Goal: Task Accomplishment & Management: Manage account settings

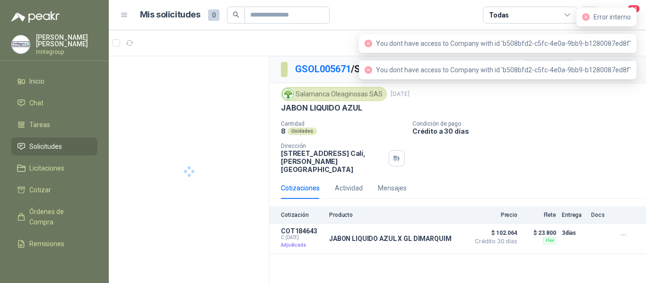
click at [636, 12] on div "Error interno" at bounding box center [606, 17] width 60 height 19
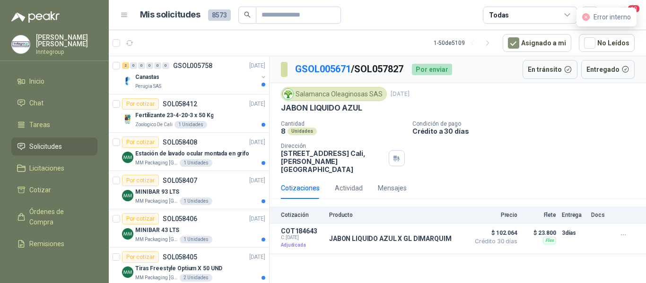
click at [637, 9] on span "10" at bounding box center [633, 8] width 13 height 9
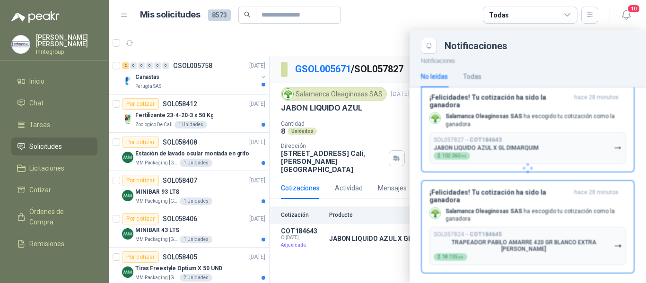
scroll to position [723, 0]
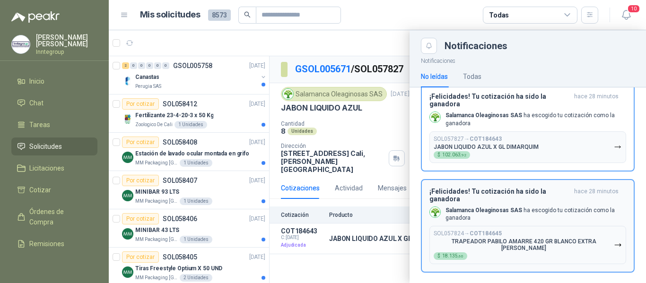
click at [514, 219] on p "Salamanca Oleaginosas SAS ha escogido tu cotización como la ganadora" at bounding box center [535, 215] width 181 height 16
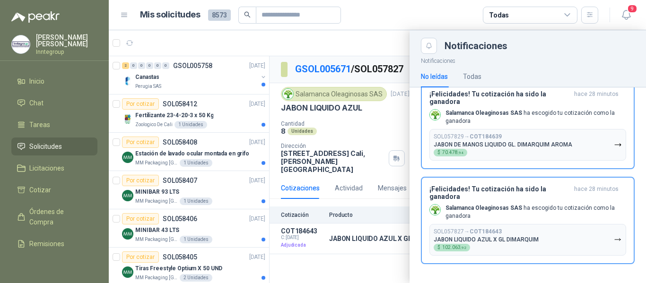
scroll to position [628, 0]
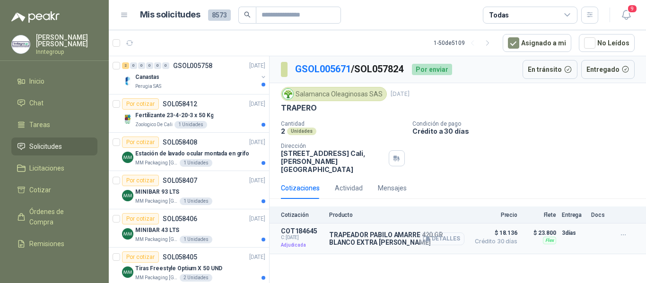
click at [428, 237] on icon "button" at bounding box center [428, 239] width 2 height 4
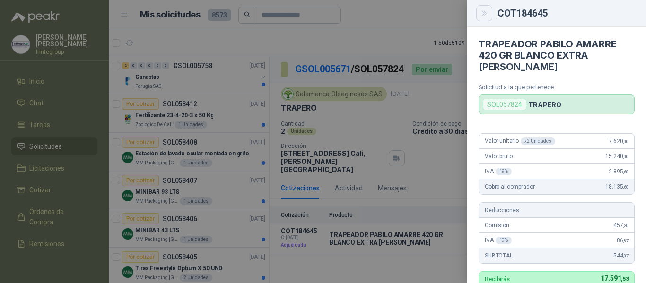
click at [478, 13] on button "Close" at bounding box center [484, 13] width 16 height 16
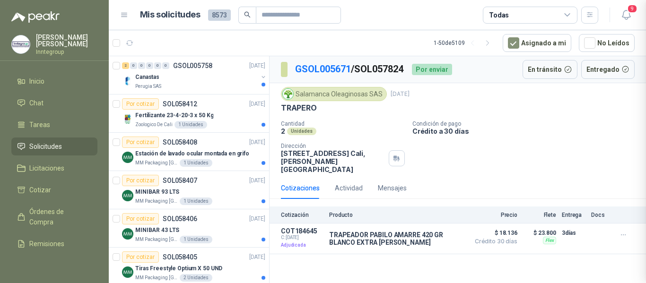
scroll to position [289, 0]
click at [620, 13] on icon "button" at bounding box center [626, 15] width 12 height 12
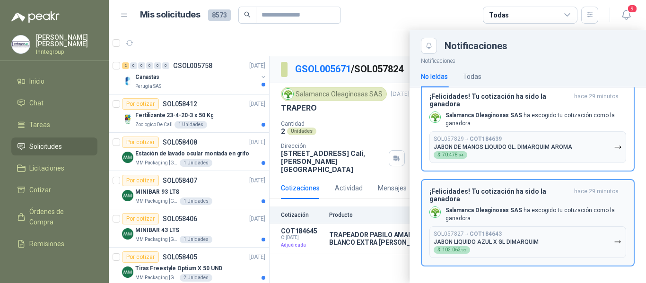
click at [483, 239] on p "JABON LIQUIDO AZUL X GL DIMARQUIM" at bounding box center [486, 242] width 105 height 7
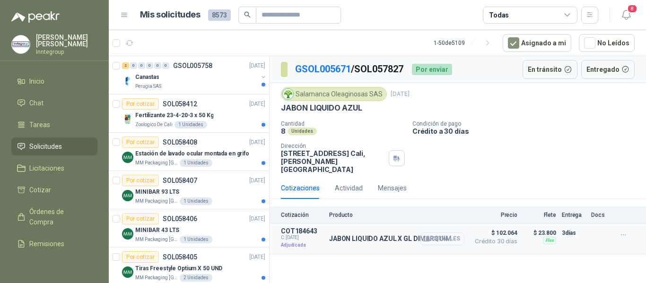
click at [429, 237] on icon "button" at bounding box center [428, 239] width 2 height 4
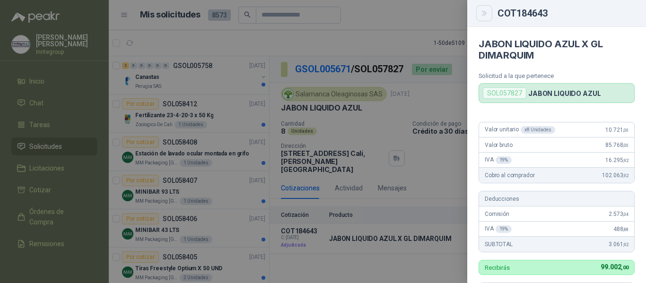
click at [478, 15] on button "Close" at bounding box center [484, 13] width 16 height 16
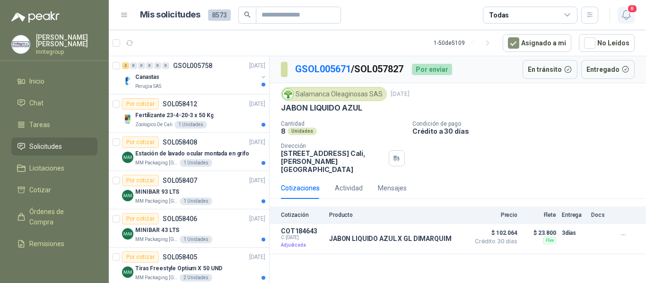
click at [629, 12] on span "8" at bounding box center [632, 8] width 10 height 9
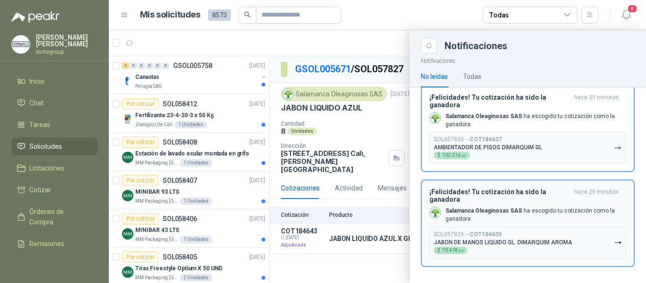
click at [482, 231] on b "COT184639" at bounding box center [486, 234] width 32 height 7
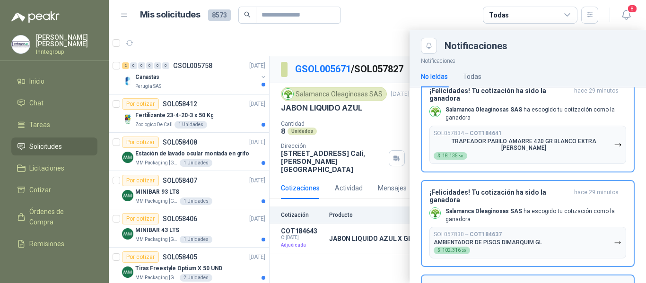
click at [482, 229] on div "Notificaciones Notificaciones No leídas Todas ¡Has recibido nuevas solicitudes!…" at bounding box center [377, 156] width 537 height 253
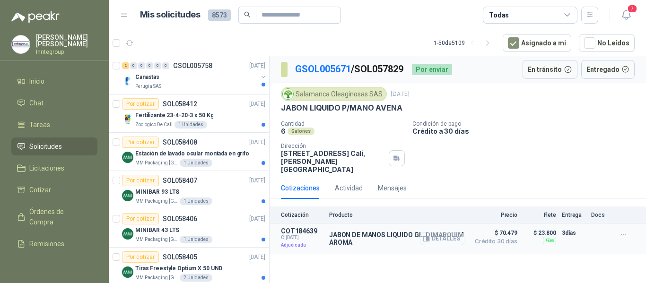
click at [424, 235] on icon "button" at bounding box center [426, 238] width 7 height 7
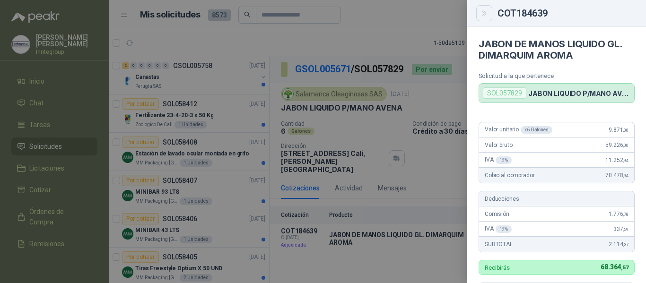
click at [484, 20] on button "Close" at bounding box center [484, 13] width 16 height 16
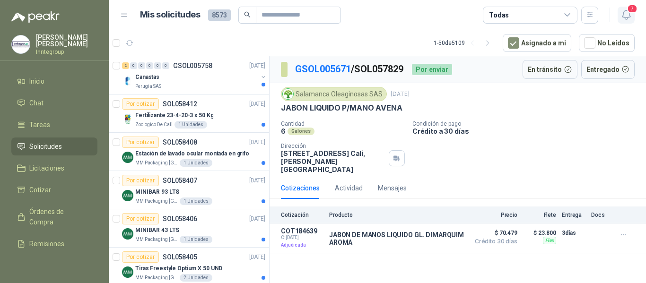
click at [624, 19] on icon "button" at bounding box center [626, 15] width 12 height 12
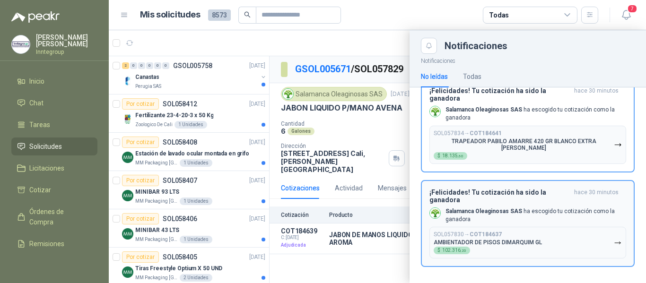
click at [488, 223] on div "¡Felicidades! Tu cotización ha sido la ganadora hace 30 minutos Salamanca Oleag…" at bounding box center [527, 224] width 197 height 70
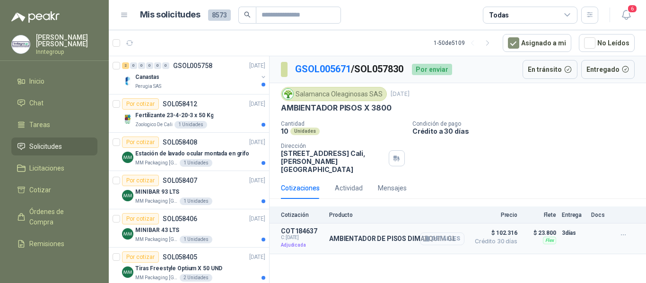
click at [424, 235] on icon "button" at bounding box center [426, 238] width 7 height 7
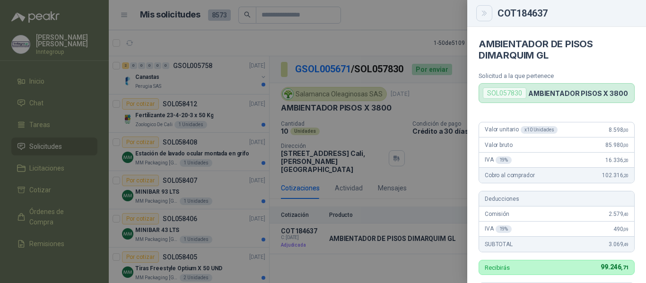
click at [481, 12] on icon "Close" at bounding box center [484, 13] width 8 height 8
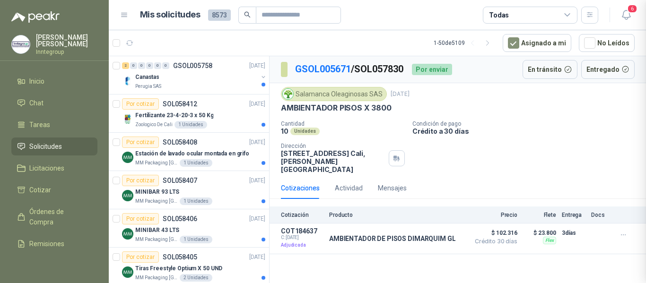
scroll to position [278, 0]
click at [621, 16] on icon "button" at bounding box center [626, 15] width 12 height 12
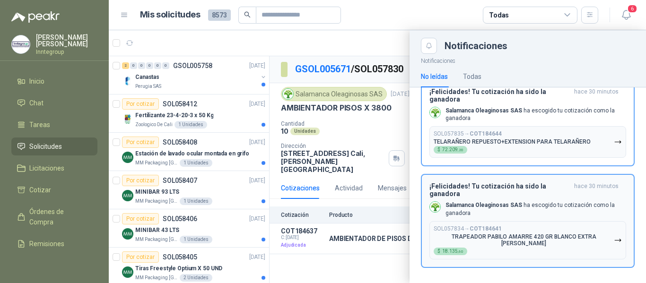
click at [482, 225] on button "SOL057834 → COT184641 TRAPEADOR PABILO AMARRE 420 GR BLANCO EXTRA COLDEA $ 18.1…" at bounding box center [527, 240] width 197 height 38
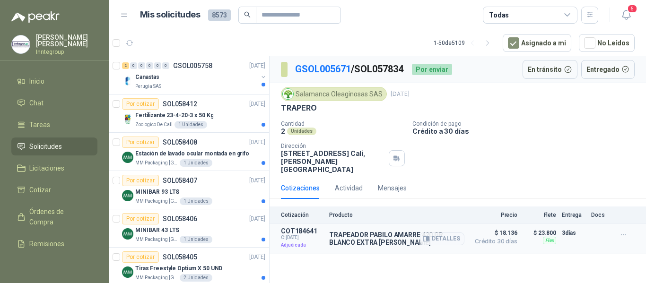
click at [397, 234] on p "TRAPEADOR PABILO AMARRE 420 GR BLANCO EXTRA COLDEA" at bounding box center [396, 238] width 135 height 15
click at [426, 235] on icon "button" at bounding box center [426, 238] width 7 height 7
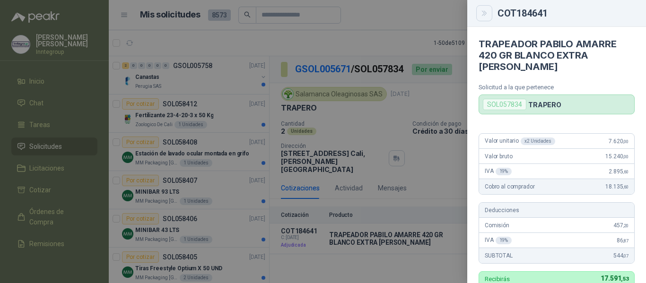
click at [477, 11] on button "Close" at bounding box center [484, 13] width 16 height 16
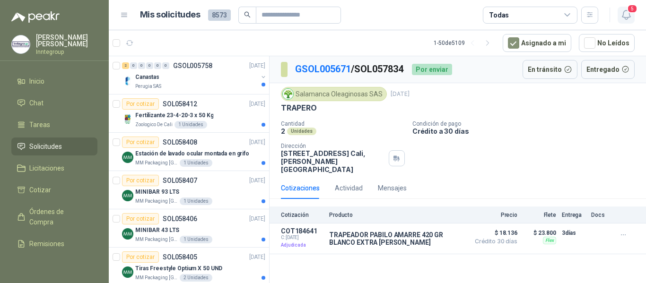
click at [622, 15] on icon "button" at bounding box center [626, 15] width 12 height 12
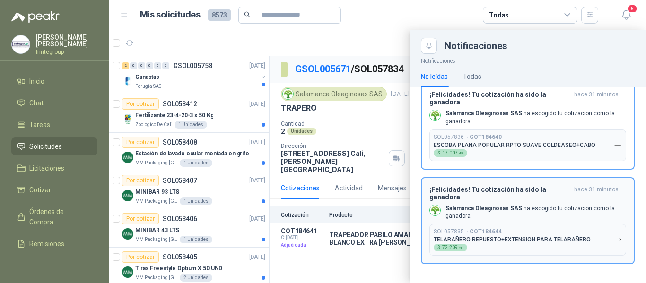
click at [499, 239] on p "TELARAÑERO REPUESTO+EXTENSION PARA TELARAÑERO" at bounding box center [512, 239] width 157 height 7
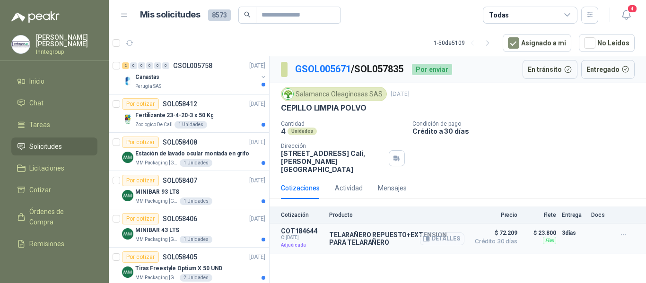
click at [429, 237] on icon "button" at bounding box center [428, 239] width 2 height 4
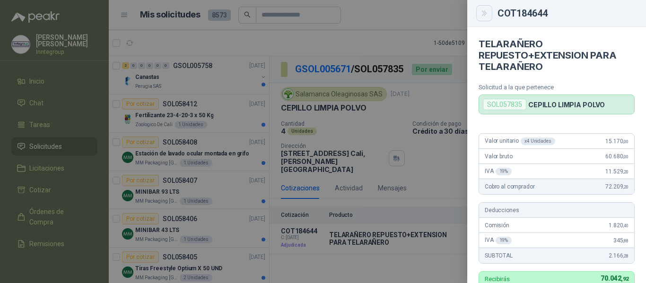
click at [483, 24] on div "COT184644" at bounding box center [556, 13] width 179 height 27
click at [472, 18] on div "COT184644" at bounding box center [556, 13] width 179 height 27
click at [481, 17] on icon "Close" at bounding box center [484, 13] width 8 height 8
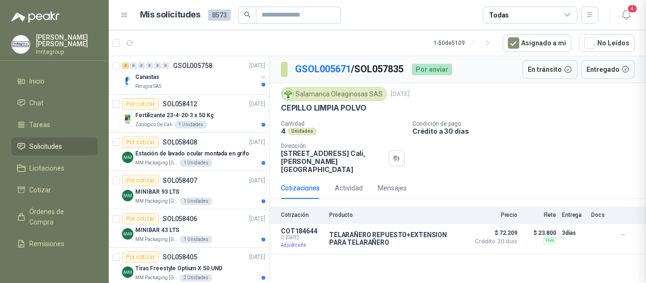
scroll to position [289, 0]
click at [621, 17] on icon "button" at bounding box center [626, 15] width 12 height 12
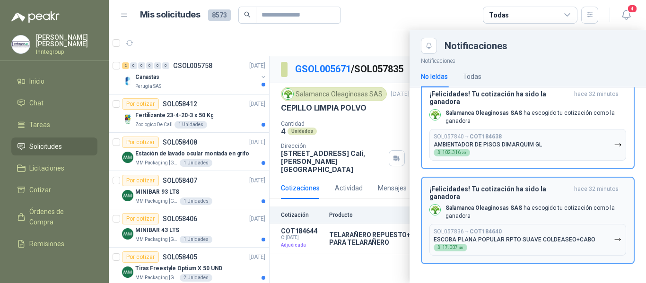
click at [467, 232] on p "SOL057836 → COT184640" at bounding box center [468, 231] width 68 height 7
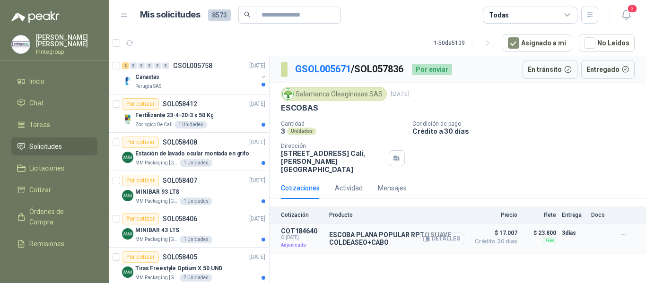
click at [425, 235] on icon "button" at bounding box center [426, 238] width 7 height 7
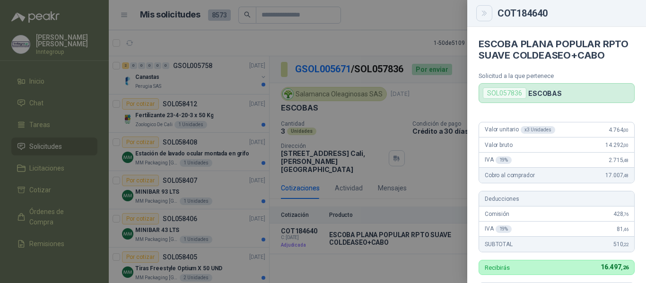
click at [484, 14] on icon "Close" at bounding box center [484, 13] width 4 height 5
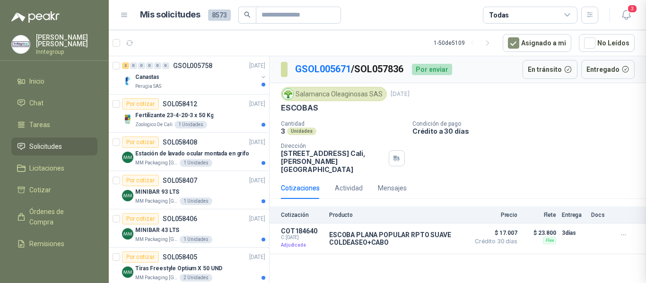
scroll to position [278, 0]
click at [620, 14] on button "3" at bounding box center [626, 15] width 17 height 17
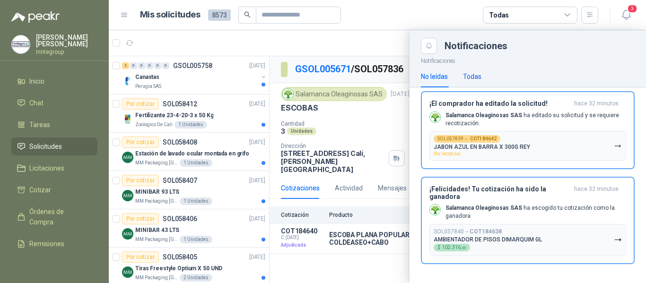
click at [471, 80] on div "Todas" at bounding box center [472, 76] width 18 height 10
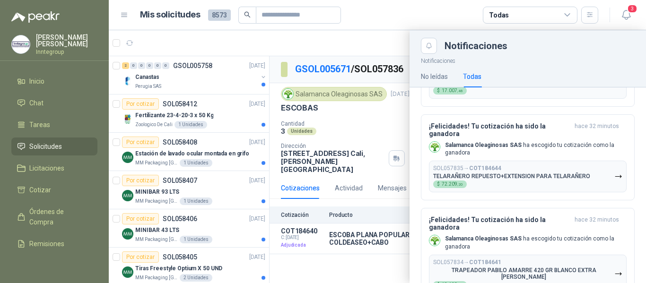
scroll to position [331, 0]
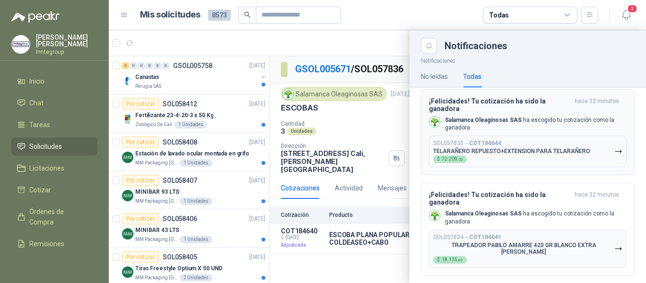
click at [515, 153] on p "TELARAÑERO REPUESTO+EXTENSION PARA TELARAÑERO" at bounding box center [511, 151] width 157 height 7
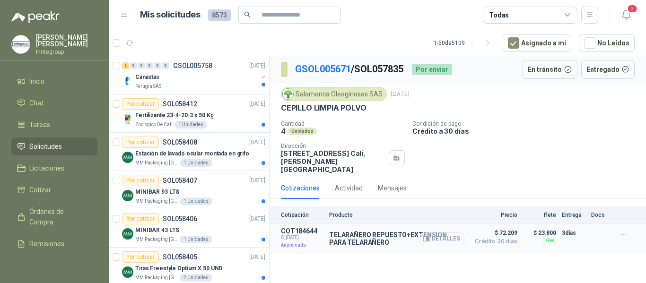
click at [429, 237] on icon "button" at bounding box center [428, 239] width 2 height 4
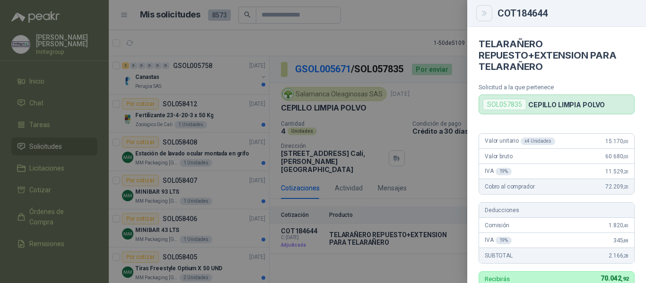
click at [481, 17] on icon "Close" at bounding box center [484, 13] width 8 height 8
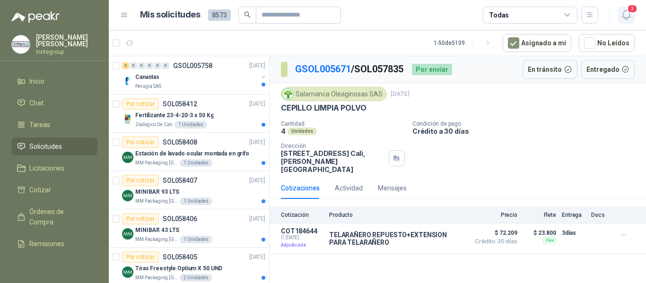
click at [628, 17] on icon "button" at bounding box center [626, 14] width 8 height 9
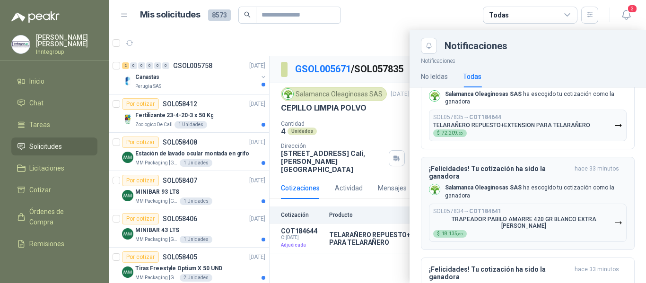
scroll to position [378, 0]
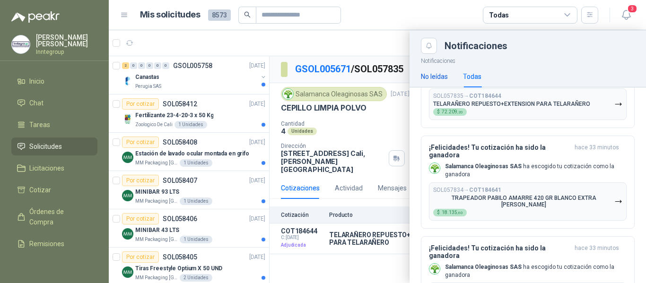
click at [436, 76] on div "No leídas" at bounding box center [434, 76] width 27 height 10
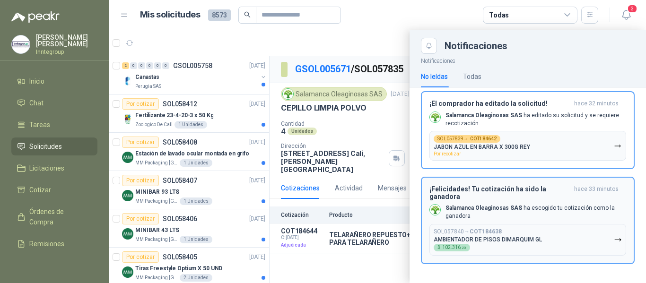
click at [499, 229] on b "COT184638" at bounding box center [486, 231] width 32 height 7
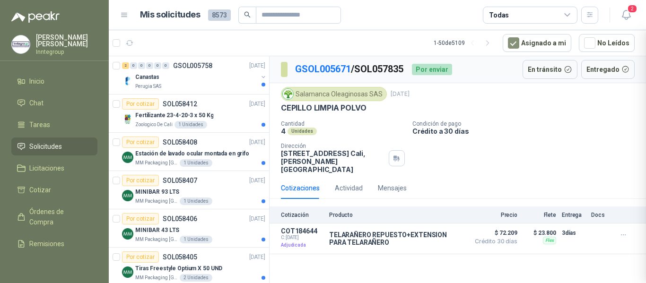
scroll to position [0, 0]
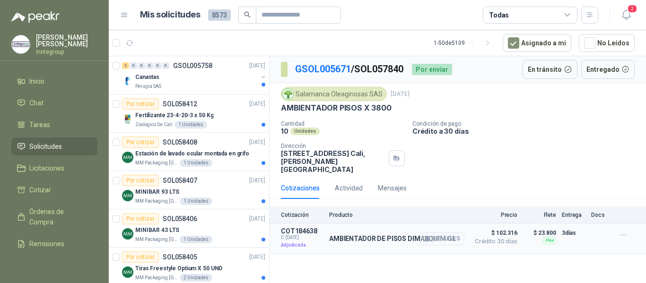
click at [429, 236] on icon "button" at bounding box center [426, 238] width 6 height 5
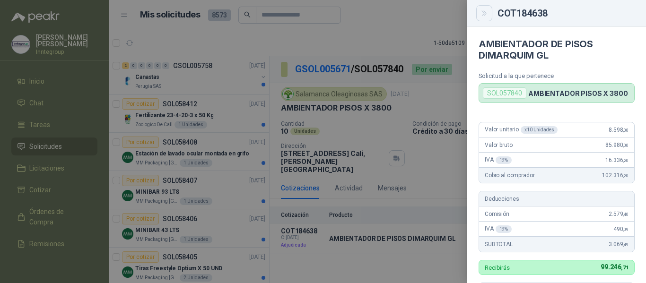
click at [485, 15] on icon "Close" at bounding box center [484, 13] width 4 height 5
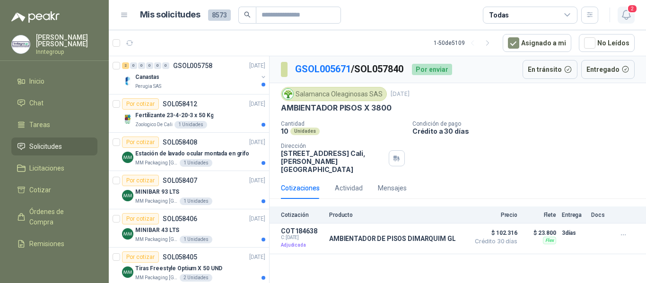
click at [623, 17] on icon "button" at bounding box center [626, 15] width 12 height 12
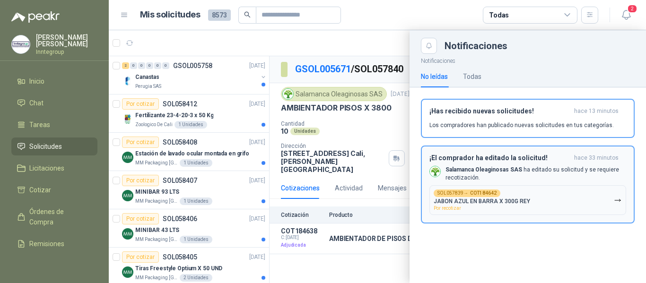
click at [509, 196] on div "SOL057839 → COT184642 JABON AZUL EN BARRA X 300G REY Por recotizar" at bounding box center [482, 200] width 96 height 21
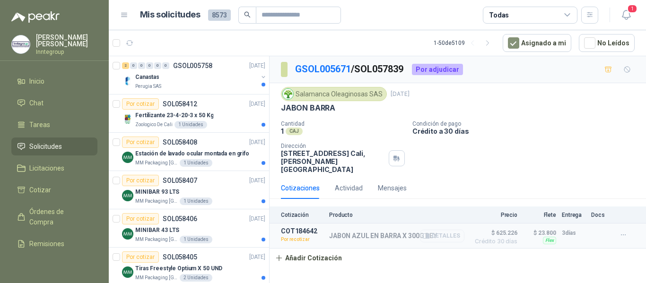
click at [429, 235] on icon "button" at bounding box center [428, 237] width 2 height 4
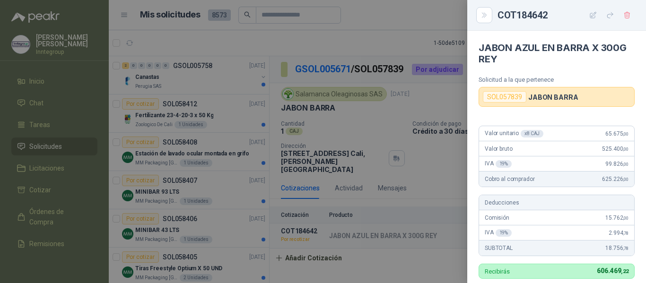
scroll to position [277, 0]
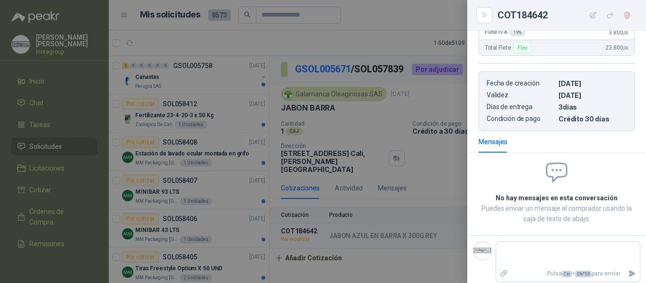
click at [448, 163] on div at bounding box center [323, 141] width 646 height 283
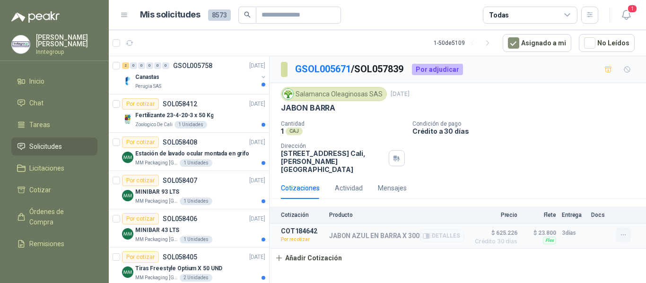
click at [619, 231] on icon "button" at bounding box center [623, 235] width 8 height 8
click at [580, 169] on button "Editar" at bounding box center [605, 172] width 76 height 15
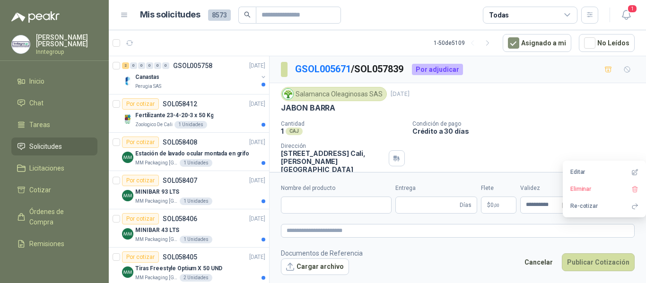
type input "**********"
type input "*"
type input "**********"
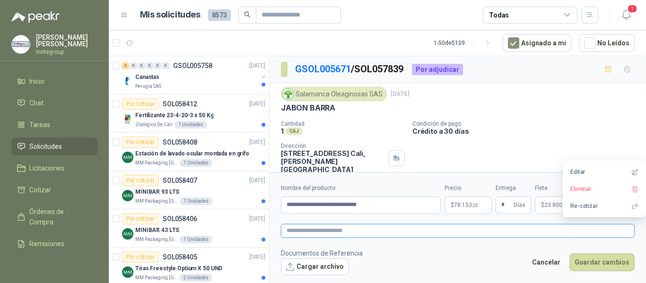
click at [515, 235] on textarea at bounding box center [458, 231] width 354 height 14
click at [548, 207] on span "23.800 ,00" at bounding box center [556, 205] width 24 height 6
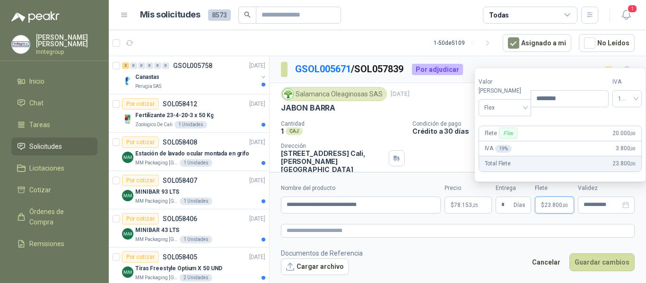
click at [509, 132] on div "Flex" at bounding box center [508, 133] width 18 height 11
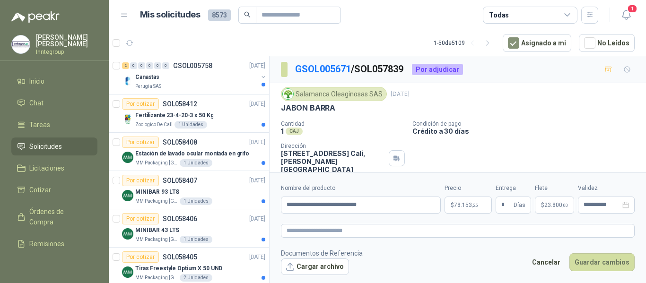
click at [539, 68] on div "GSOL005671 / SOL057839 Por adjudicar" at bounding box center [458, 69] width 376 height 27
click at [624, 263] on button "Guardar cambios" at bounding box center [601, 262] width 65 height 18
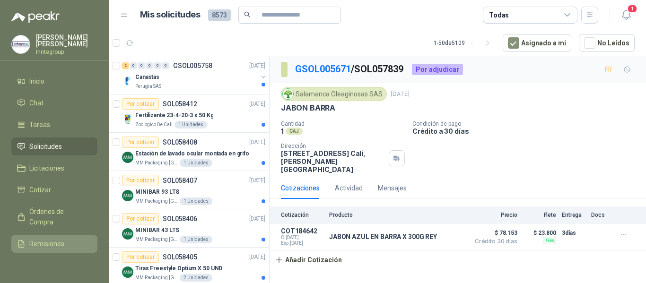
click at [42, 241] on span "Remisiones" at bounding box center [46, 244] width 35 height 10
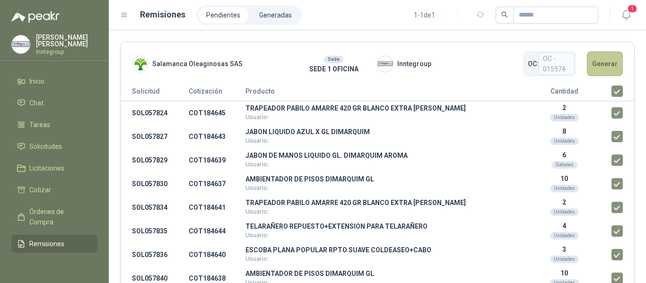
click at [596, 64] on button "Generar" at bounding box center [605, 64] width 36 height 25
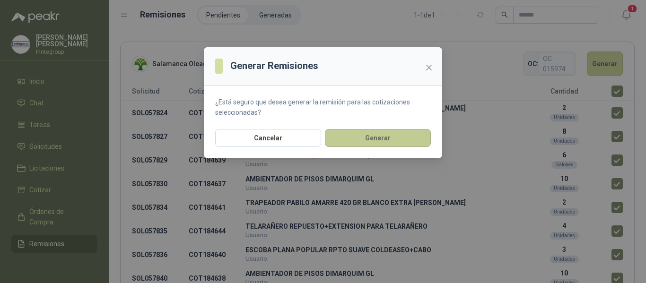
click at [387, 141] on button "Generar" at bounding box center [378, 138] width 106 height 18
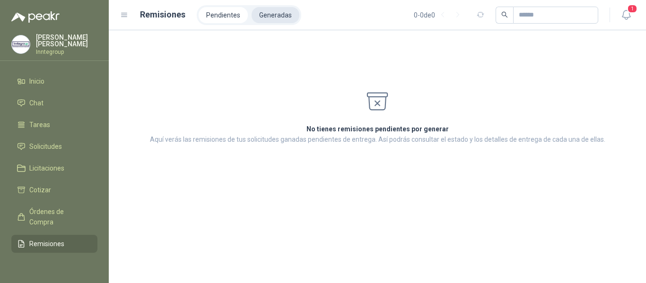
click at [270, 10] on li "Generadas" at bounding box center [276, 15] width 48 height 16
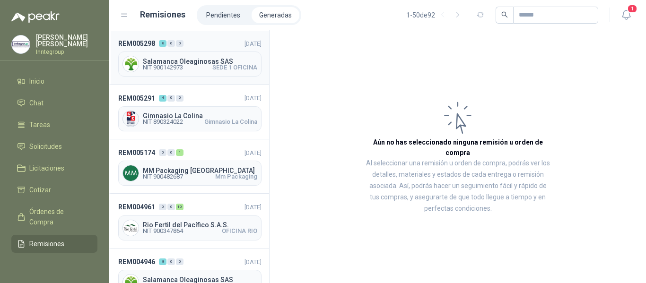
click at [204, 68] on span "NIT 900142973 SEDE 1 OFICINA" at bounding box center [200, 68] width 114 height 6
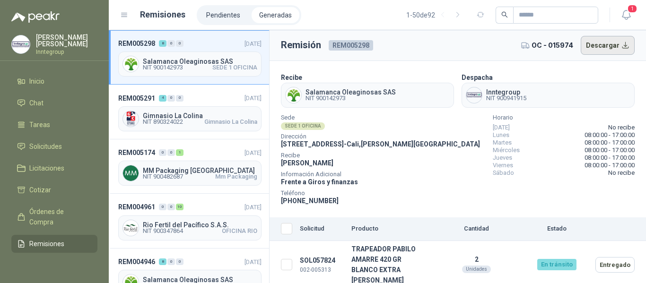
click at [607, 48] on button "Descargar" at bounding box center [608, 45] width 54 height 19
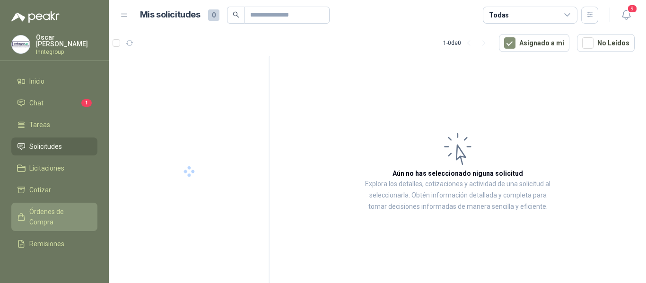
click at [56, 208] on span "Órdenes de Compra" at bounding box center [58, 217] width 59 height 21
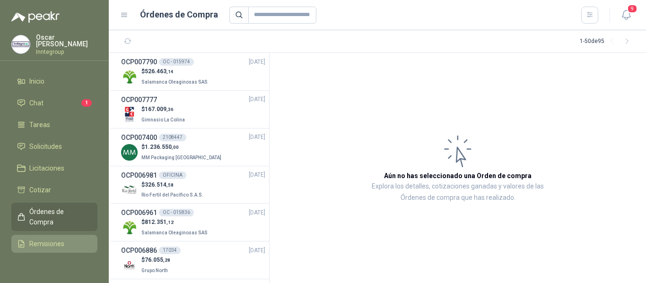
click at [46, 243] on span "Remisiones" at bounding box center [46, 244] width 35 height 10
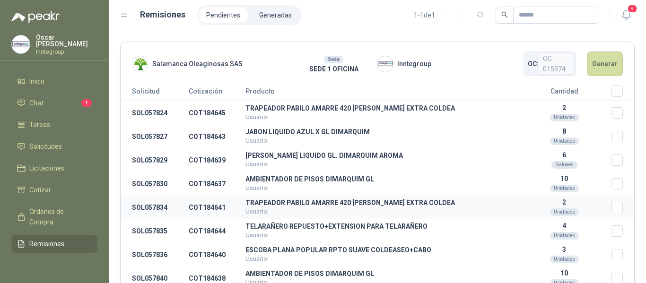
scroll to position [28, 0]
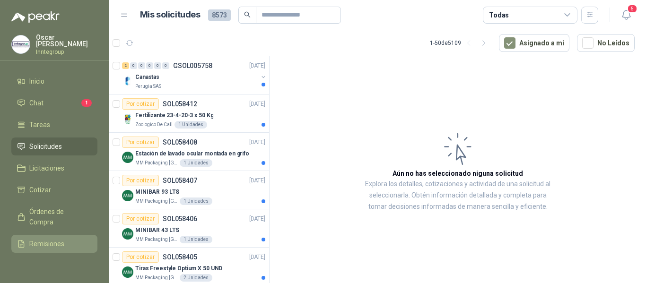
click at [31, 241] on span "Remisiones" at bounding box center [46, 244] width 35 height 10
click at [38, 239] on span "Remisiones" at bounding box center [46, 244] width 35 height 10
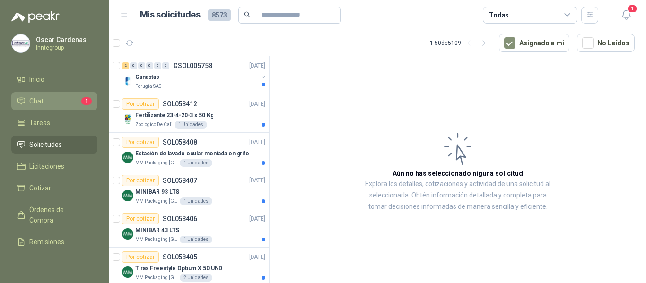
click at [35, 97] on span "Chat" at bounding box center [36, 101] width 14 height 10
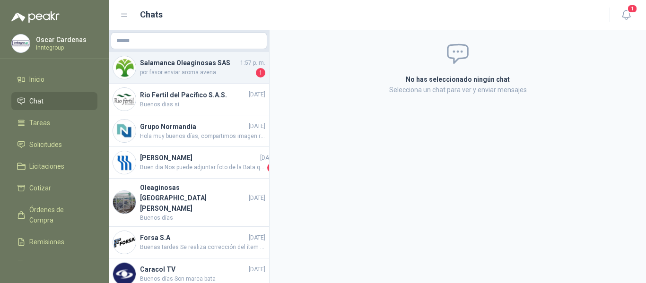
click at [196, 75] on span "por favor enviar aroma avena" at bounding box center [197, 72] width 114 height 9
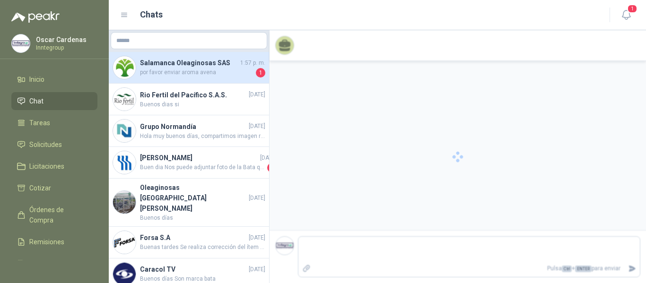
scroll to position [475, 0]
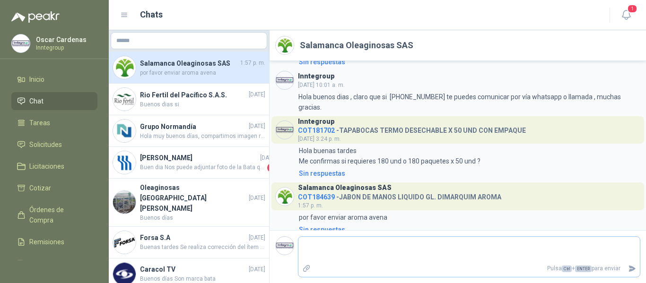
click at [322, 246] on textarea at bounding box center [468, 250] width 341 height 22
type textarea "*"
type textarea "**"
type textarea "***"
type textarea "****"
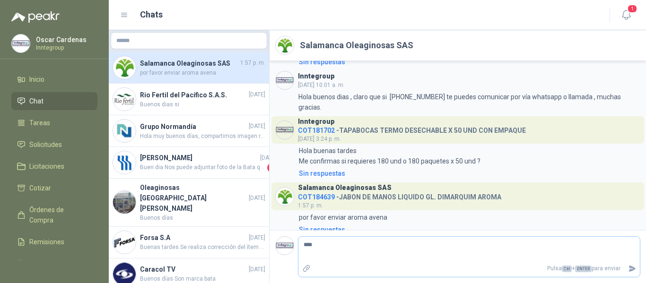
type textarea "*****"
type textarea "*******"
type textarea "********"
type textarea "*********"
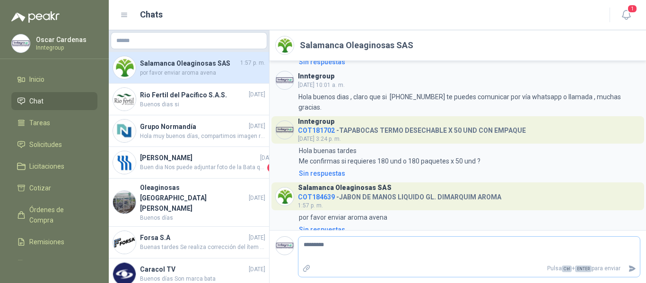
type textarea "*********"
type textarea "**********"
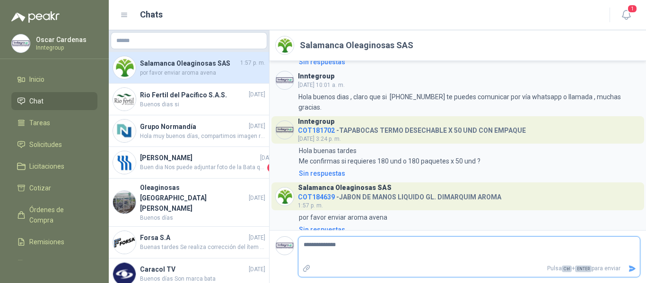
click at [632, 270] on icon "Enviar" at bounding box center [632, 269] width 7 height 6
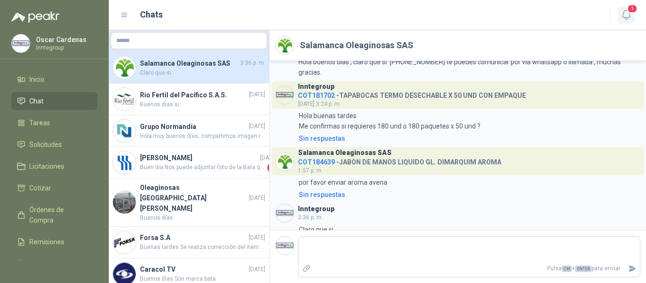
click at [619, 18] on button "1" at bounding box center [626, 15] width 17 height 17
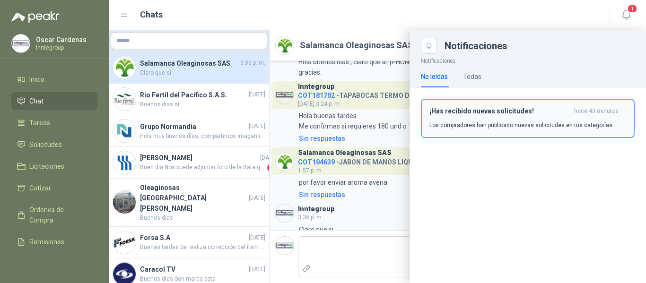
click at [507, 110] on h3 "¡Has recibido nuevas solicitudes!" at bounding box center [499, 111] width 141 height 8
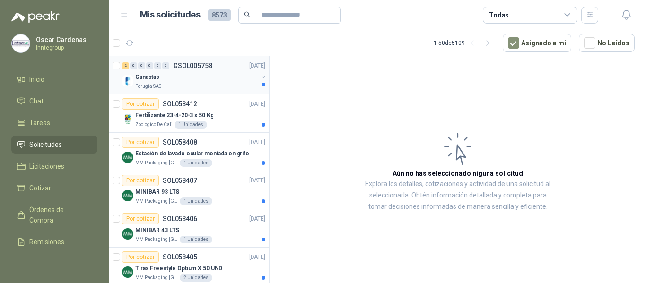
click at [186, 80] on div "Canastas" at bounding box center [196, 76] width 122 height 11
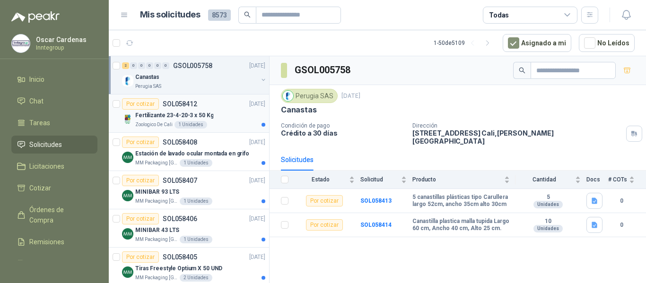
click at [211, 113] on div "Fertilizante 23-4-20-3 x 50 Kg" at bounding box center [200, 115] width 130 height 11
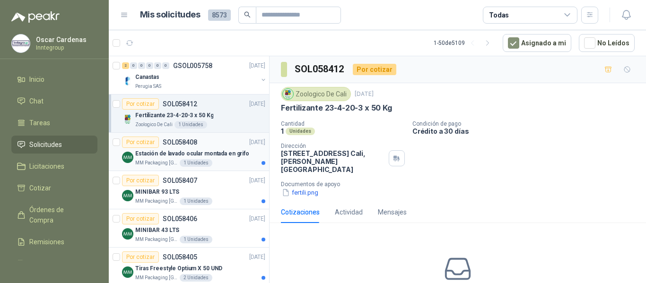
click at [211, 165] on div "MM Packaging [GEOGRAPHIC_DATA] 1 Unidades" at bounding box center [200, 163] width 130 height 8
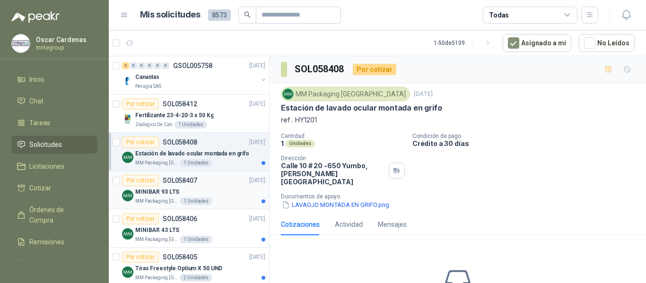
click at [217, 197] on div "MINIBAR 93 LTS" at bounding box center [200, 191] width 130 height 11
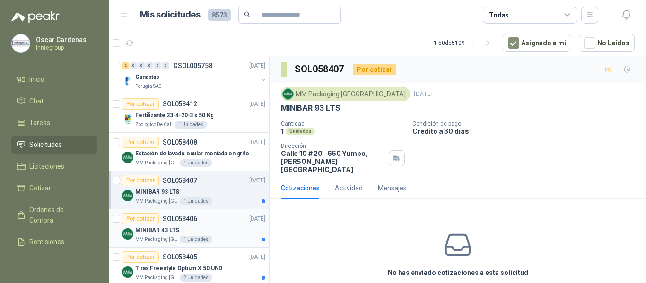
click at [217, 230] on div "MINIBAR 43 LTS" at bounding box center [200, 230] width 130 height 11
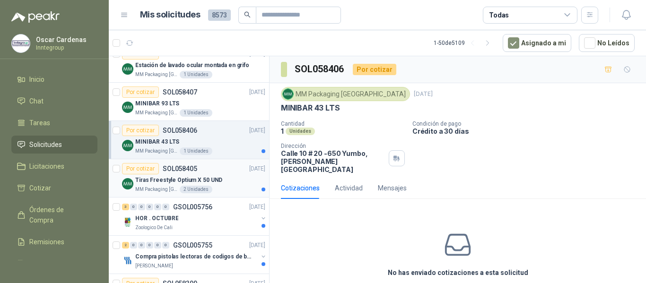
scroll to position [95, 0]
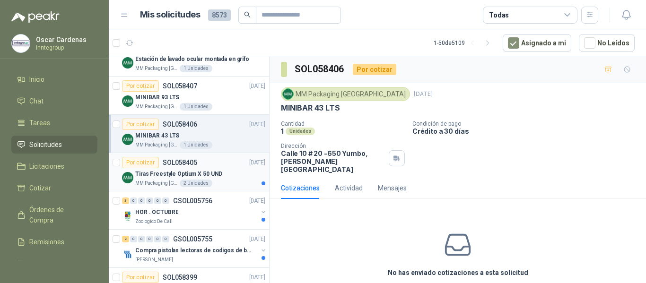
click at [230, 177] on div "Tiras Freestyle Optium X 50 UND" at bounding box center [200, 173] width 130 height 11
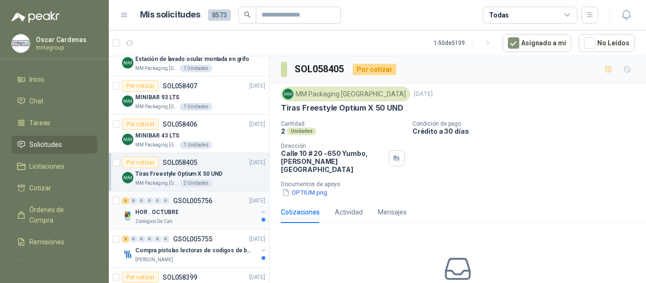
click at [224, 210] on div "HOR . OCTUBRE" at bounding box center [196, 212] width 122 height 11
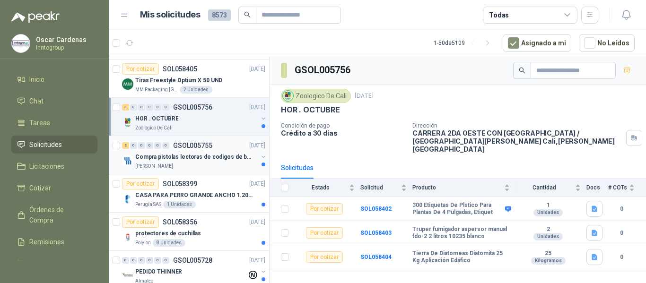
scroll to position [189, 0]
click at [204, 166] on div "[PERSON_NAME]" at bounding box center [196, 166] width 122 height 8
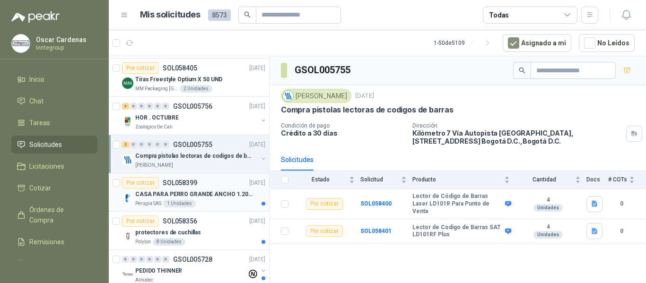
click at [199, 196] on p "CASA PARA PERRO GRANDE ANCHO 1.20x1.00 x1.20" at bounding box center [194, 194] width 118 height 9
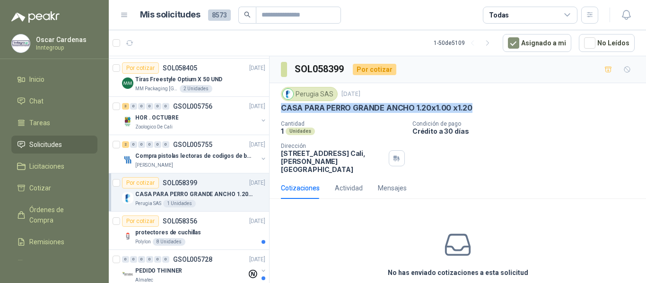
drag, startPoint x: 473, startPoint y: 107, endPoint x: 280, endPoint y: 111, distance: 192.5
click at [280, 111] on div "Perugia SAS [DATE] CASA PARA PERRO GRANDE ANCHO 1.20x1.00 x1.20 Cantidad 1 Unid…" at bounding box center [458, 130] width 376 height 94
copy p "CASA PARA PERRO GRANDE ANCHO 1.20x1.00 x1.20"
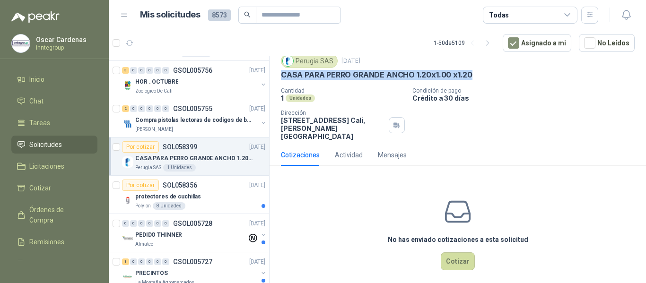
scroll to position [331, 0]
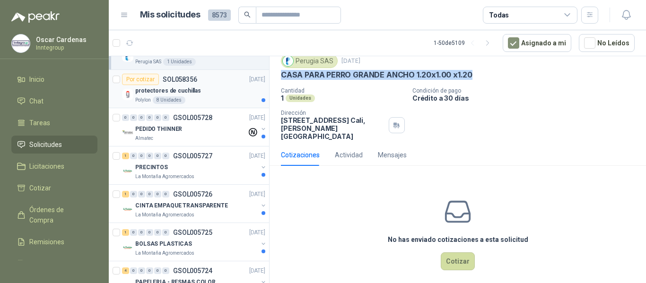
click at [222, 96] on div "protectores de cuchillas Polylon 8 Unidades" at bounding box center [200, 94] width 130 height 19
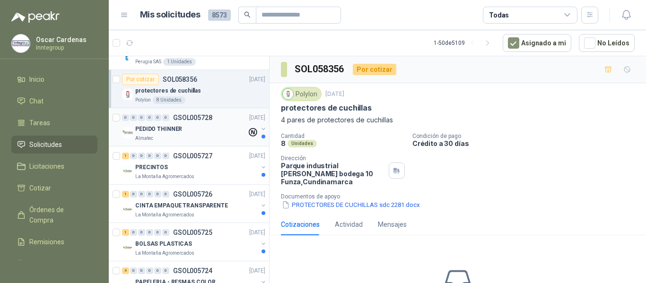
click at [209, 135] on div "Almatec" at bounding box center [191, 139] width 112 height 8
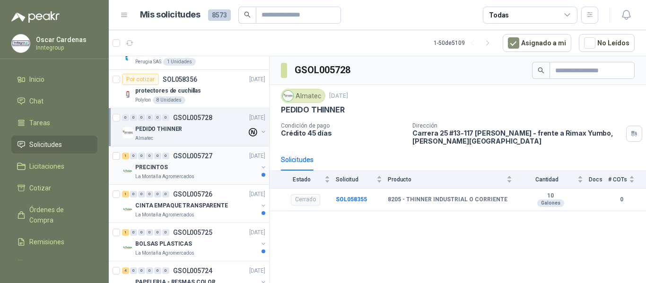
click at [208, 168] on div "PRECINTOS" at bounding box center [196, 167] width 122 height 11
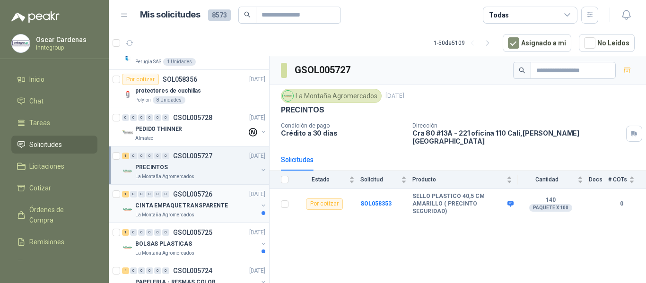
click at [216, 214] on div "La Montaña Agromercados" at bounding box center [196, 215] width 122 height 8
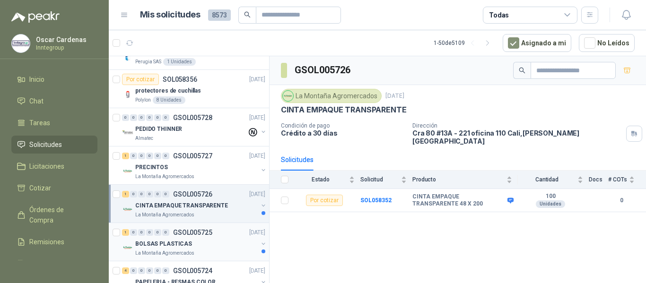
click at [208, 251] on div "La Montaña Agromercados" at bounding box center [196, 254] width 122 height 8
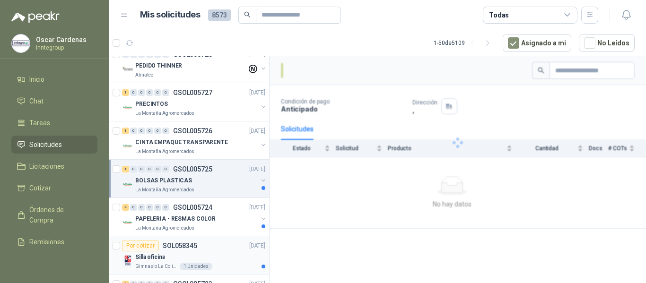
scroll to position [426, 0]
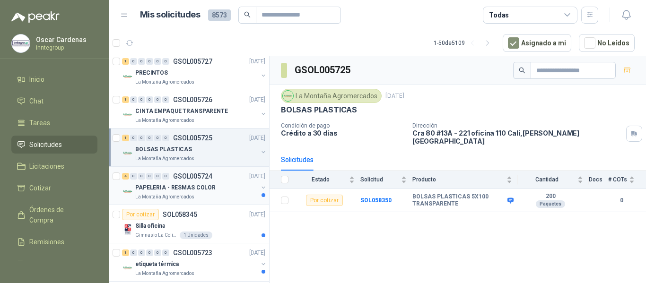
click at [217, 181] on div "4 0 0 0 0 0 GSOL005724 [DATE]" at bounding box center [194, 176] width 145 height 11
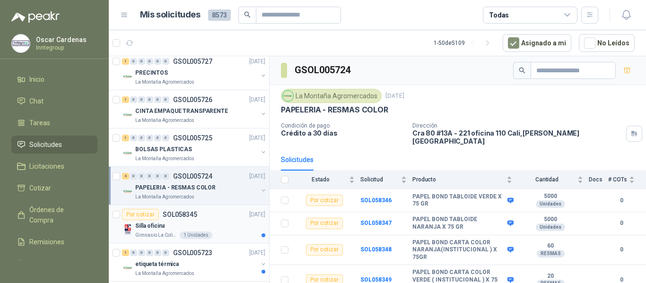
click at [218, 230] on div "Silla oficina" at bounding box center [200, 225] width 130 height 11
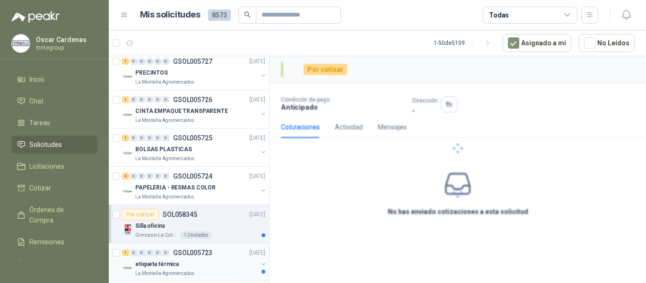
click at [209, 265] on div "etiqueta térmica" at bounding box center [196, 264] width 122 height 11
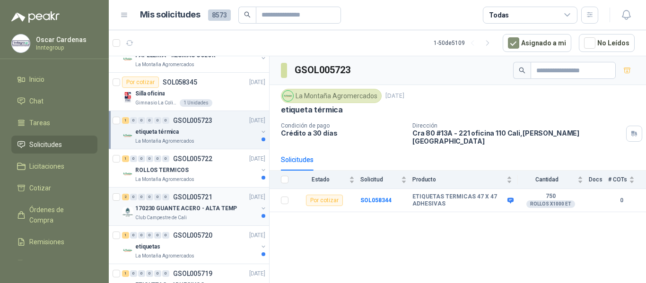
scroll to position [567, 0]
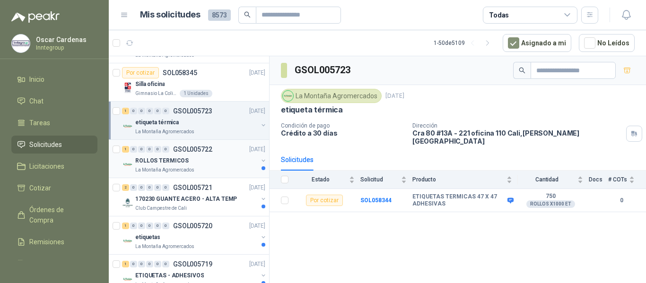
click at [232, 171] on div "La Montaña Agromercados" at bounding box center [196, 170] width 122 height 8
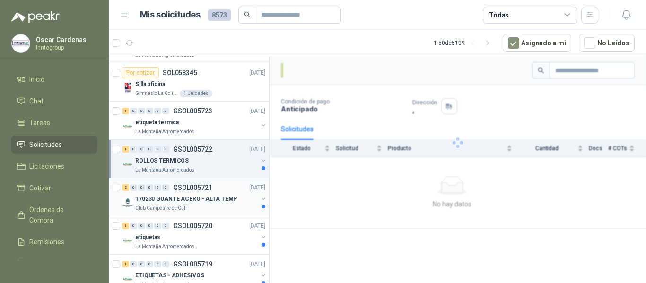
click at [207, 207] on div "Club Campestre de Cali" at bounding box center [196, 209] width 122 height 8
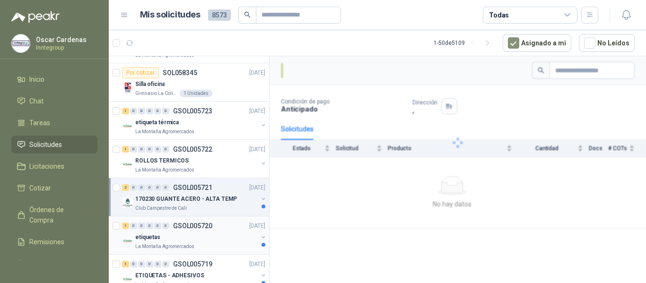
click at [204, 244] on div "La Montaña Agromercados" at bounding box center [196, 247] width 122 height 8
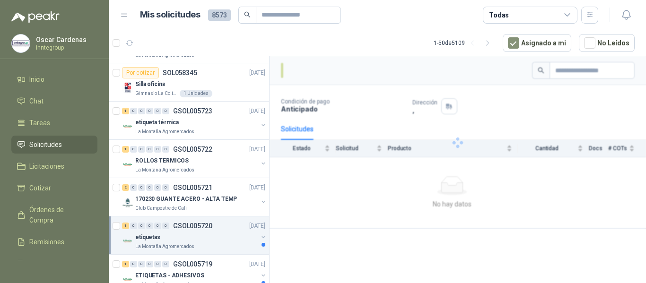
scroll to position [662, 0]
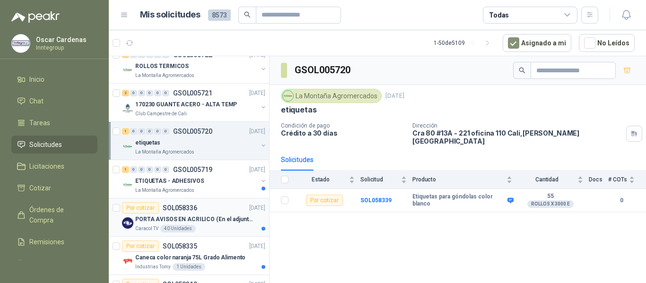
click at [234, 206] on div "Por cotizar SOL058336 [DATE]" at bounding box center [193, 207] width 143 height 11
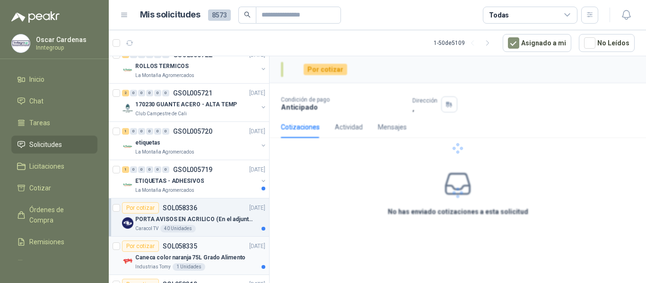
click at [214, 257] on p "Caneca color naranja 75L Grado Alimento" at bounding box center [190, 257] width 110 height 9
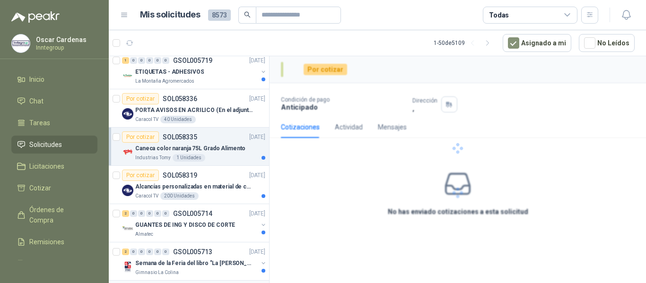
scroll to position [804, 0]
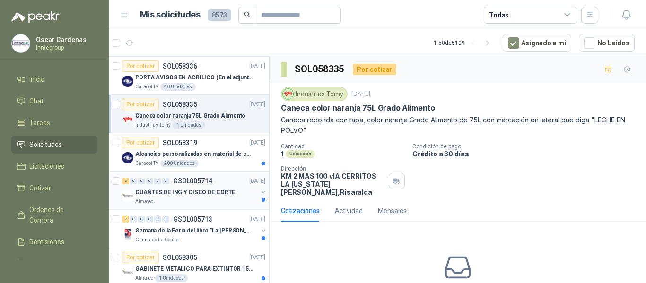
drag, startPoint x: 207, startPoint y: 195, endPoint x: 204, endPoint y: 200, distance: 5.1
click at [206, 195] on p "GUANTES DE ING Y DISCO DE CORTE" at bounding box center [185, 192] width 100 height 9
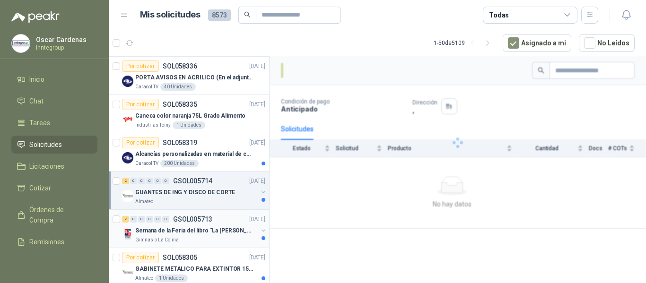
click at [195, 232] on p "Semana de la Feria del libro "La [PERSON_NAME]"" at bounding box center [194, 231] width 118 height 9
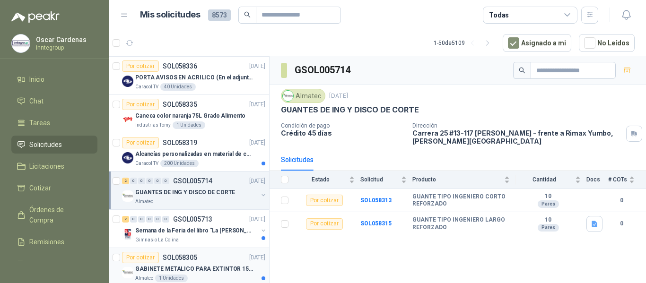
scroll to position [898, 0]
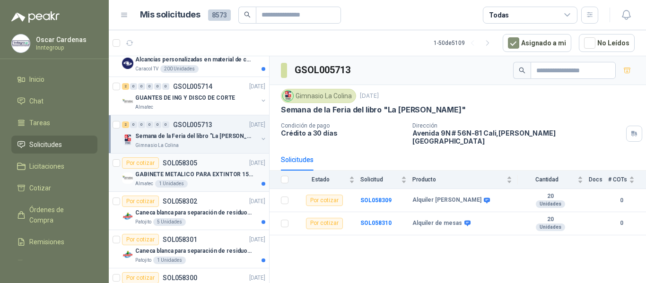
click at [214, 180] on div "GABINETE METALICO PARA EXTINTOR 15 LB DE CO2 Almatec 1 Unidades" at bounding box center [200, 178] width 130 height 19
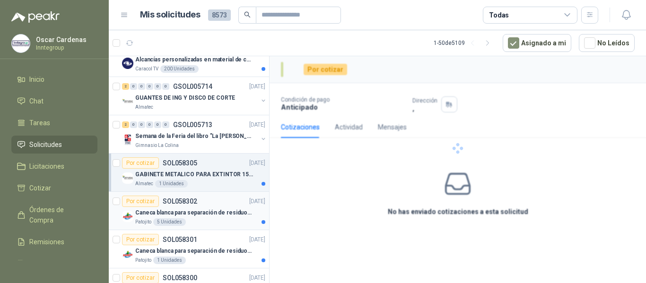
click at [200, 224] on div "Patojito 5 Unidades" at bounding box center [200, 222] width 130 height 8
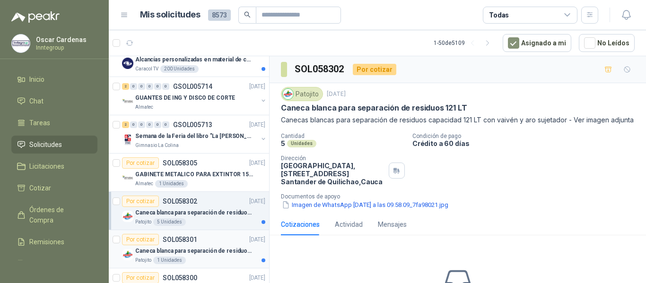
click at [192, 255] on p "Caneca blanca para separación de residuos 10 LT" at bounding box center [194, 251] width 118 height 9
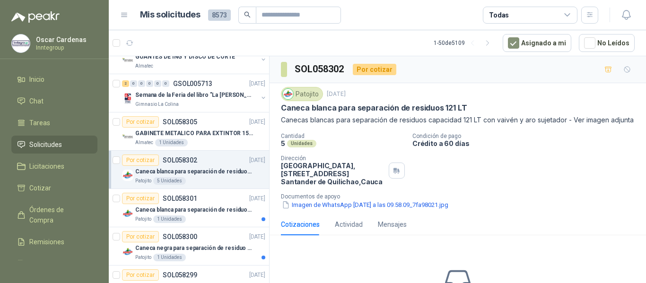
scroll to position [1040, 0]
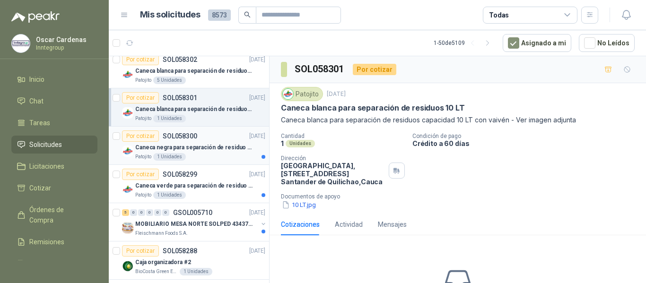
drag, startPoint x: 210, startPoint y: 183, endPoint x: 218, endPoint y: 152, distance: 31.8
click at [211, 182] on p "Caneca verde para separación de residuo 55 LT" at bounding box center [194, 186] width 118 height 9
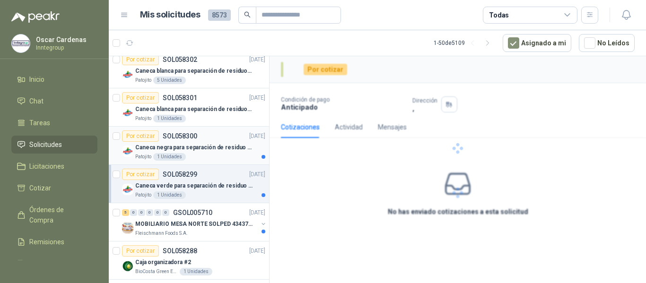
click at [218, 150] on p "Caneca negra para separación de residuo 55 LT" at bounding box center [194, 147] width 118 height 9
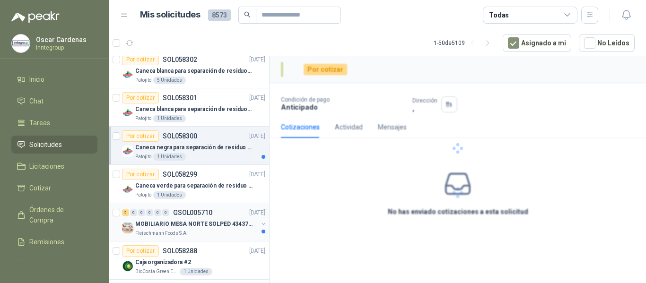
click at [196, 227] on p "MOBILIARIO MESA NORTE SOLPED 4343782" at bounding box center [194, 224] width 118 height 9
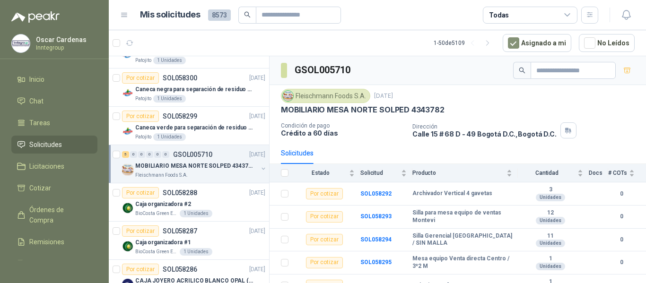
scroll to position [1088, 0]
